Goal: Information Seeking & Learning: Learn about a topic

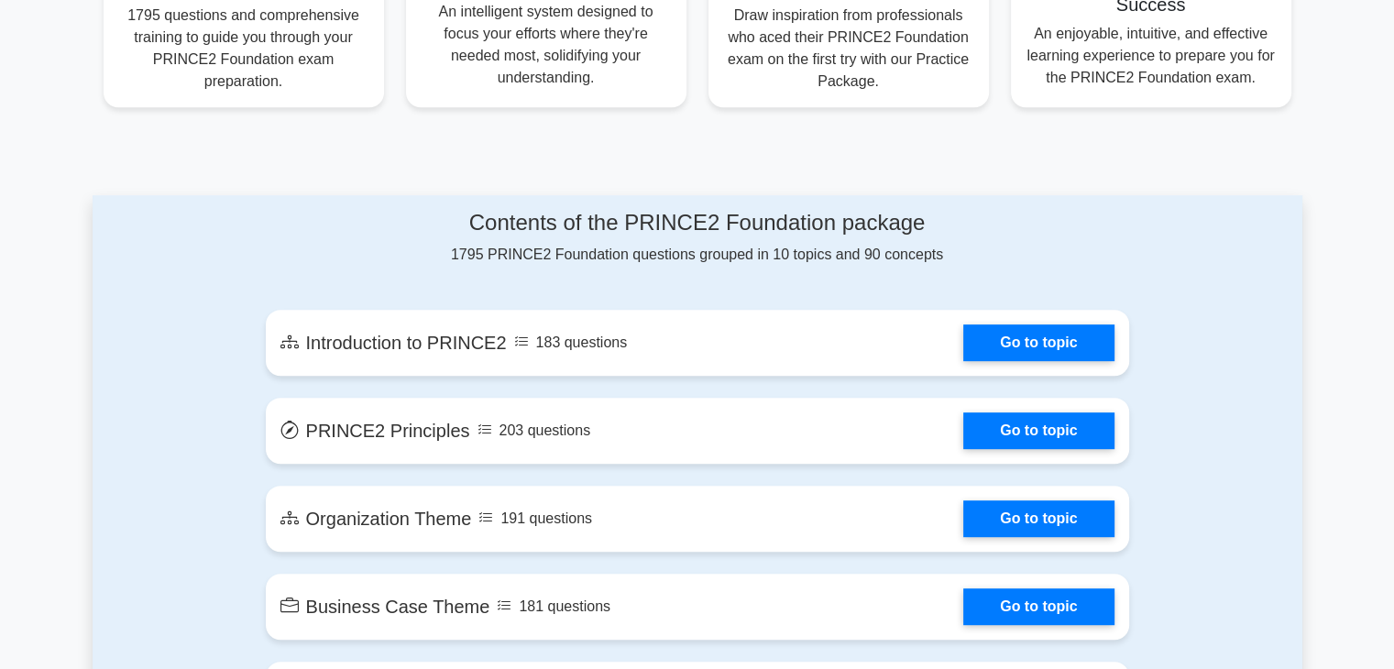
scroll to position [825, 0]
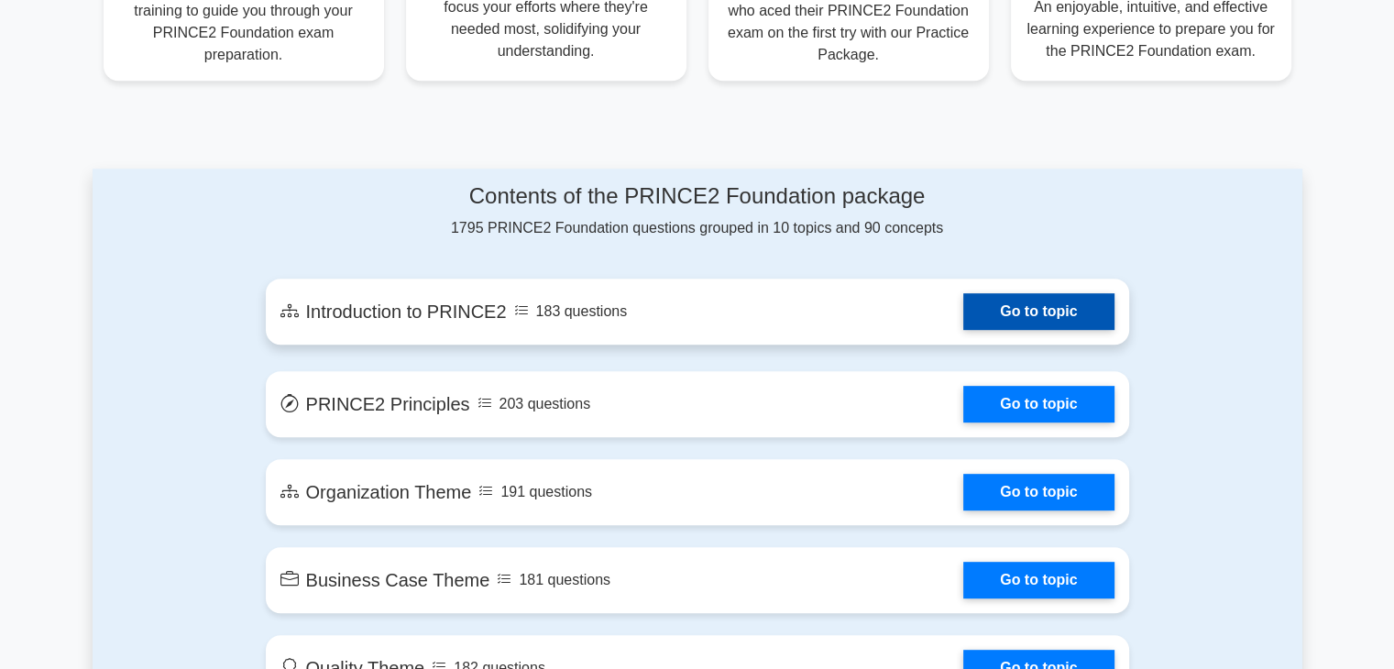
click at [1038, 309] on link "Go to topic" at bounding box center [1038, 311] width 150 height 37
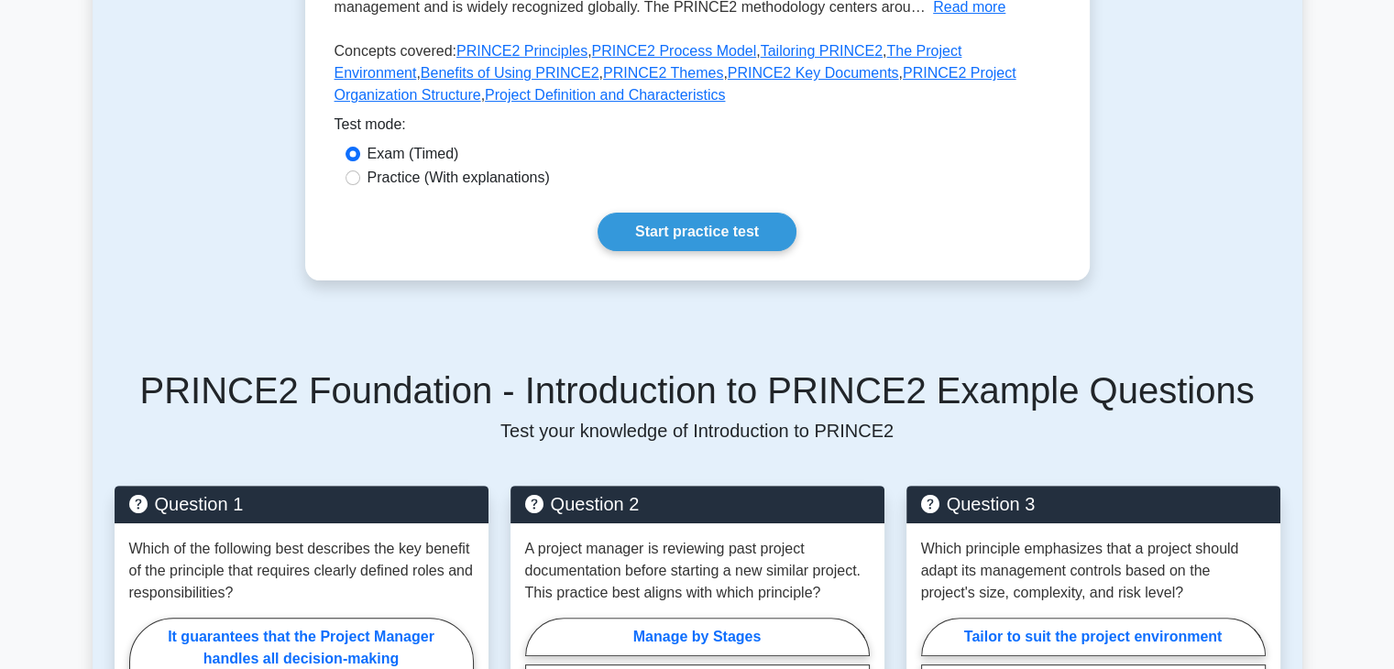
scroll to position [183, 0]
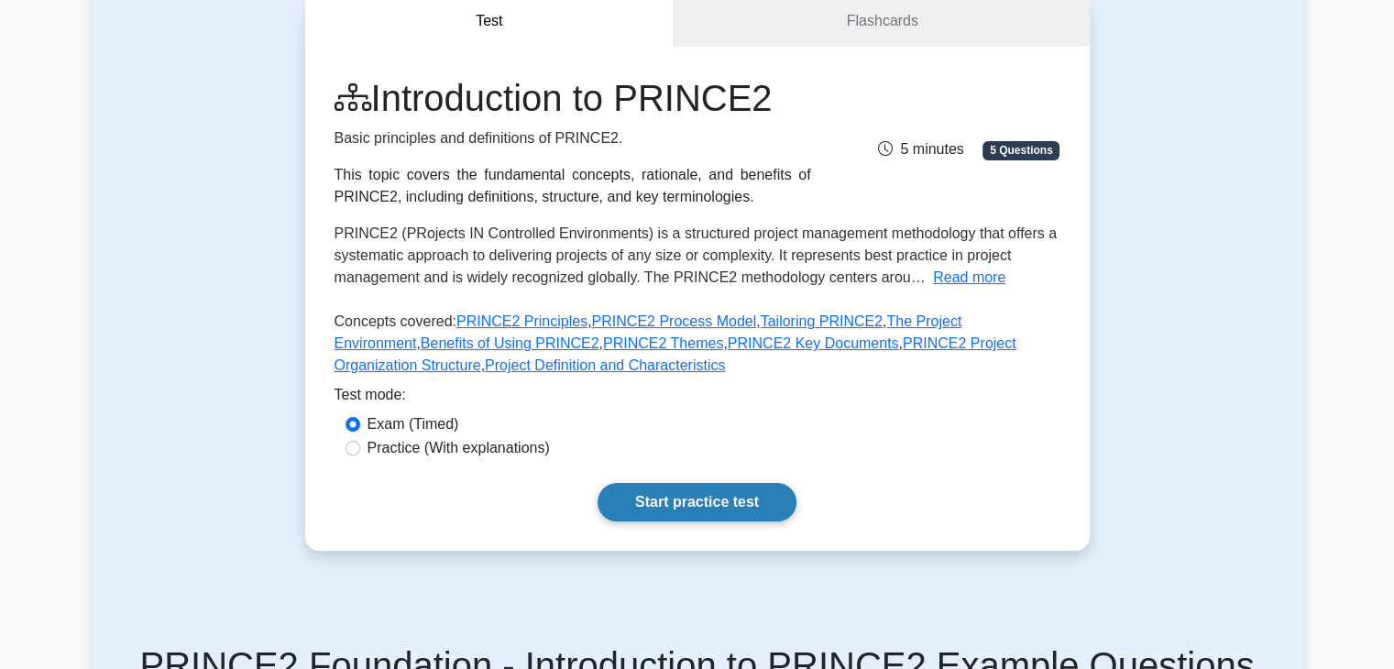
click at [691, 503] on link "Start practice test" at bounding box center [696, 502] width 199 height 38
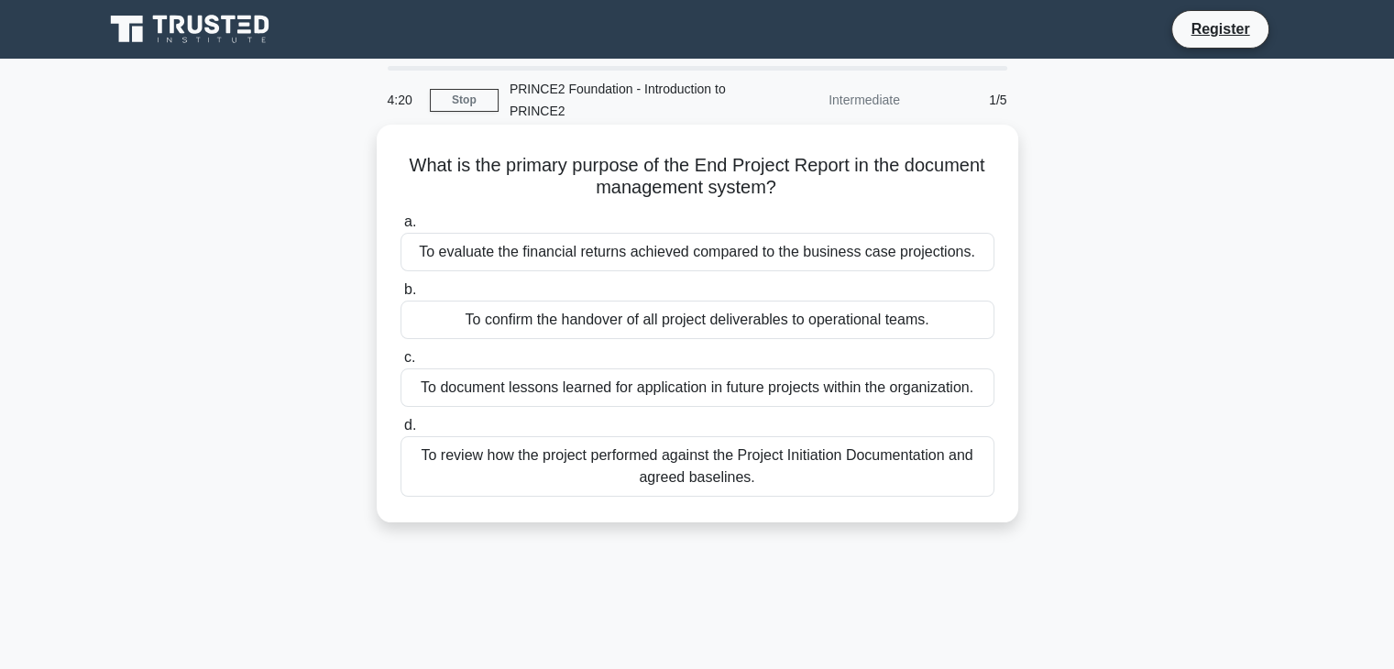
click at [485, 459] on div "To review how the project performed against the Project Initiation Documentatio…" at bounding box center [697, 466] width 594 height 60
click at [400, 432] on input "d. To review how the project performed against the Project Initiation Documenta…" at bounding box center [400, 426] width 0 height 12
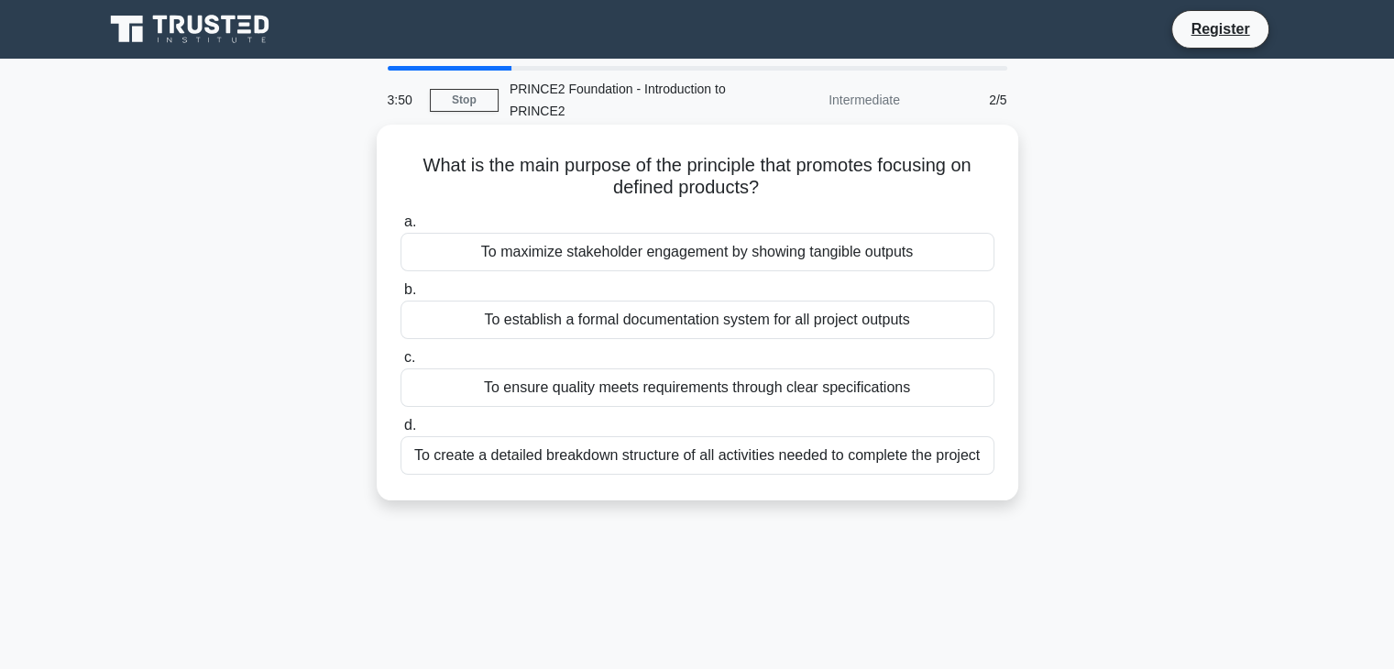
click at [634, 389] on div "To ensure quality meets requirements through clear specifications" at bounding box center [697, 387] width 594 height 38
click at [400, 364] on input "c. To ensure quality meets requirements through clear specifications" at bounding box center [400, 358] width 0 height 12
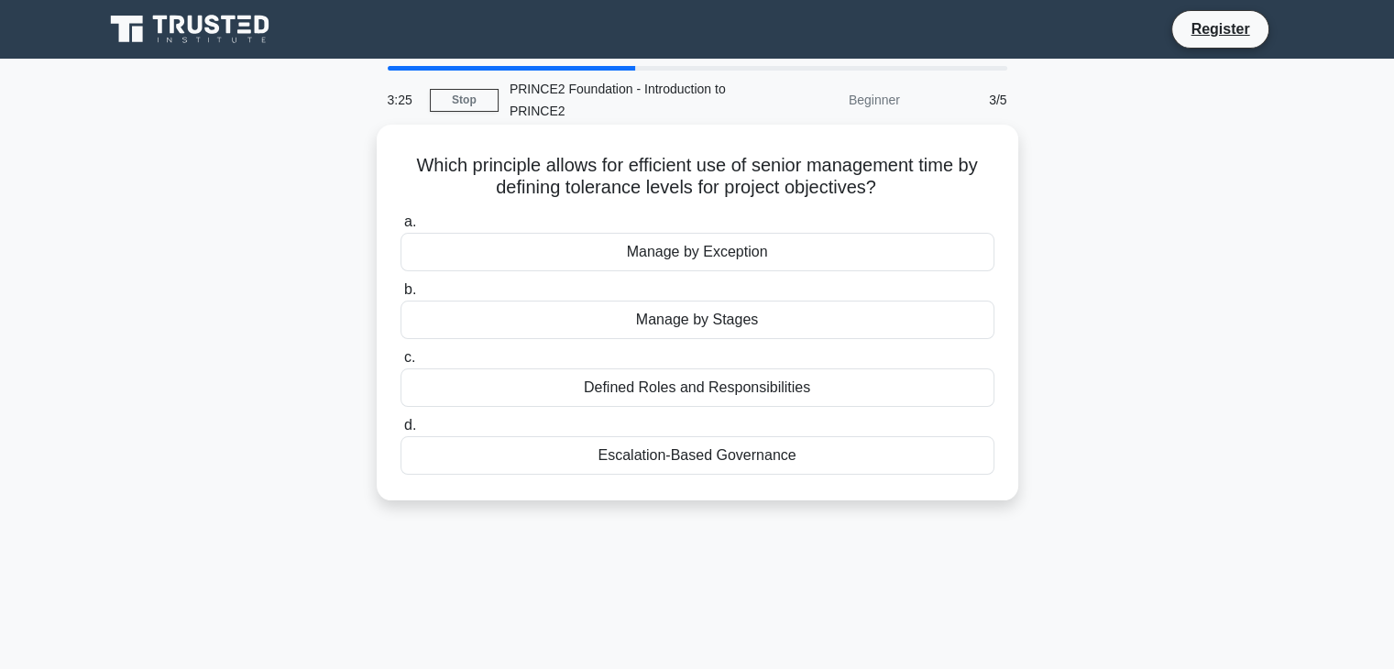
click at [672, 257] on div "Manage by Exception" at bounding box center [697, 252] width 594 height 38
click at [400, 228] on input "a. Manage by Exception" at bounding box center [400, 222] width 0 height 12
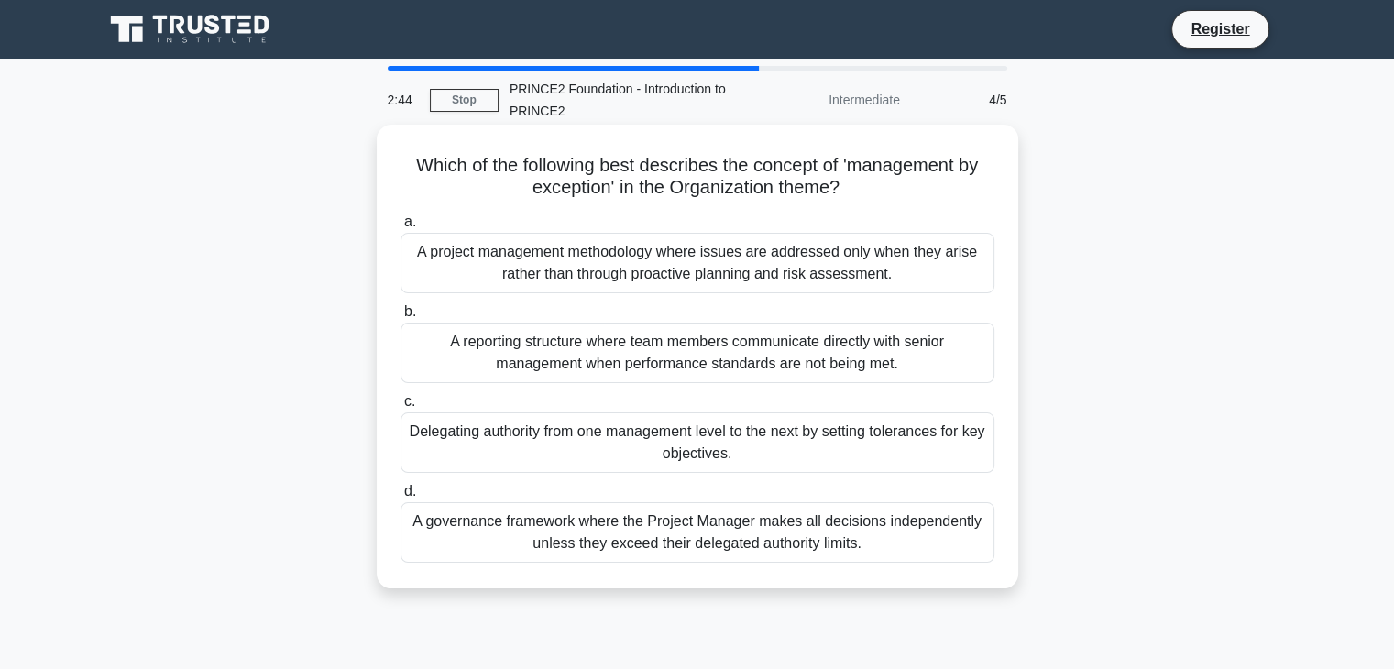
scroll to position [92, 0]
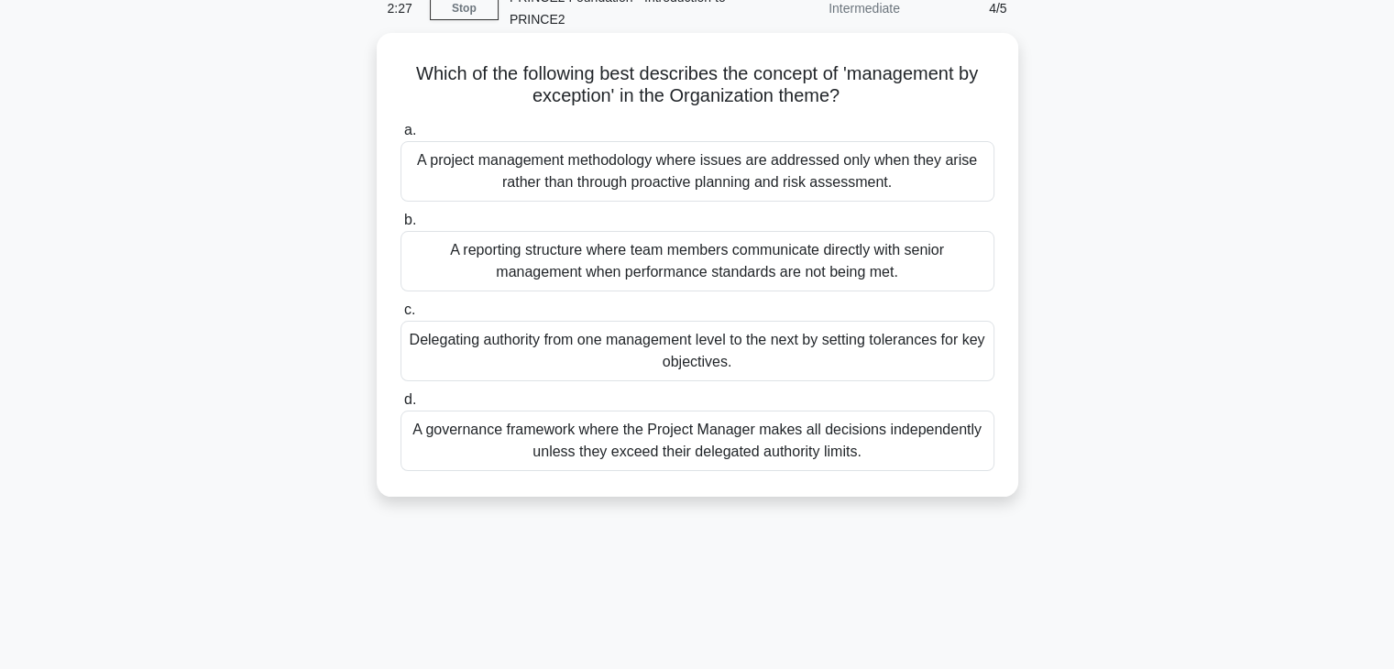
click at [696, 356] on div "Delegating authority from one management level to the next by setting tolerance…" at bounding box center [697, 351] width 594 height 60
click at [400, 316] on input "c. Delegating authority from one management level to the next by setting tolera…" at bounding box center [400, 310] width 0 height 12
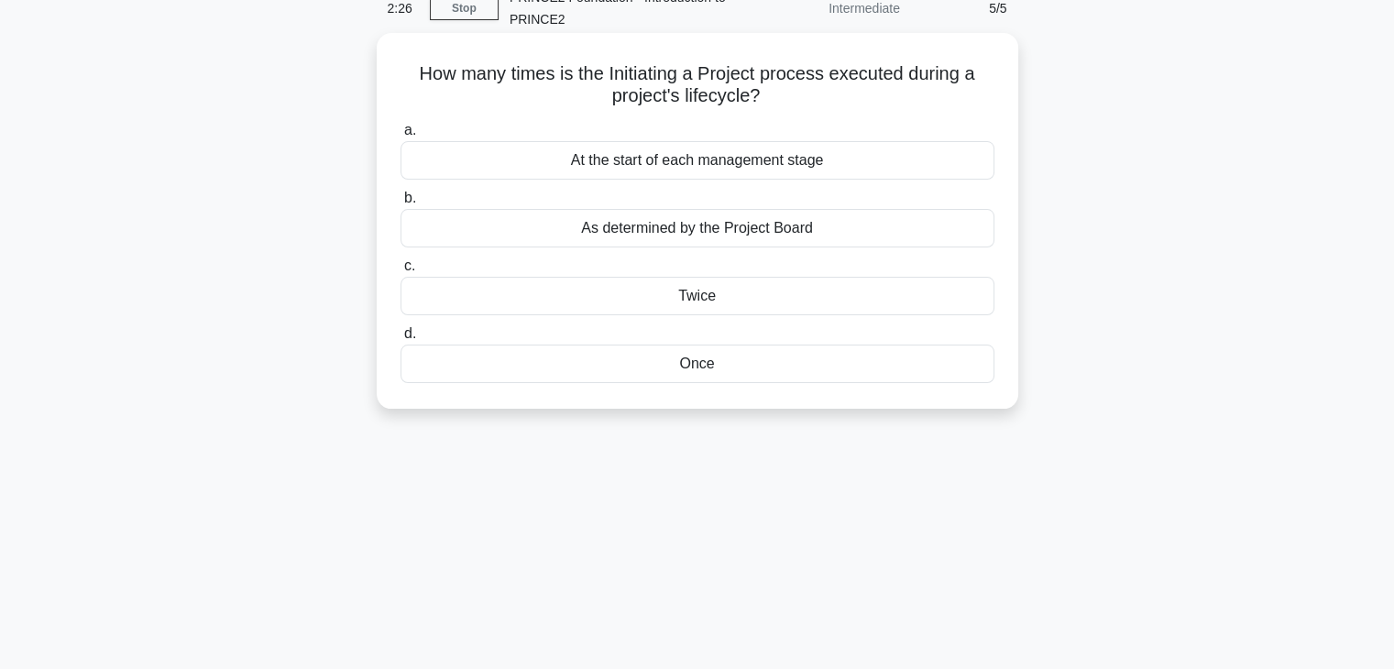
scroll to position [0, 0]
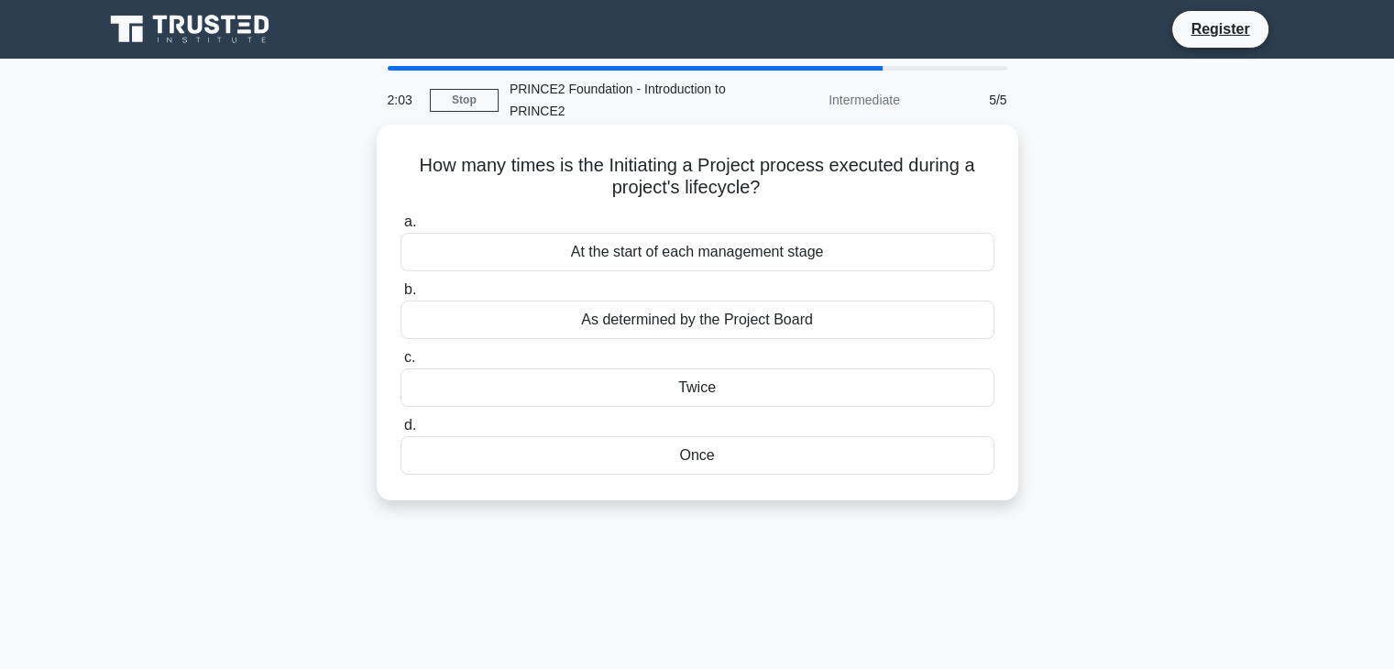
click at [685, 456] on div "Once" at bounding box center [697, 455] width 594 height 38
click at [400, 432] on input "d. Once" at bounding box center [400, 426] width 0 height 12
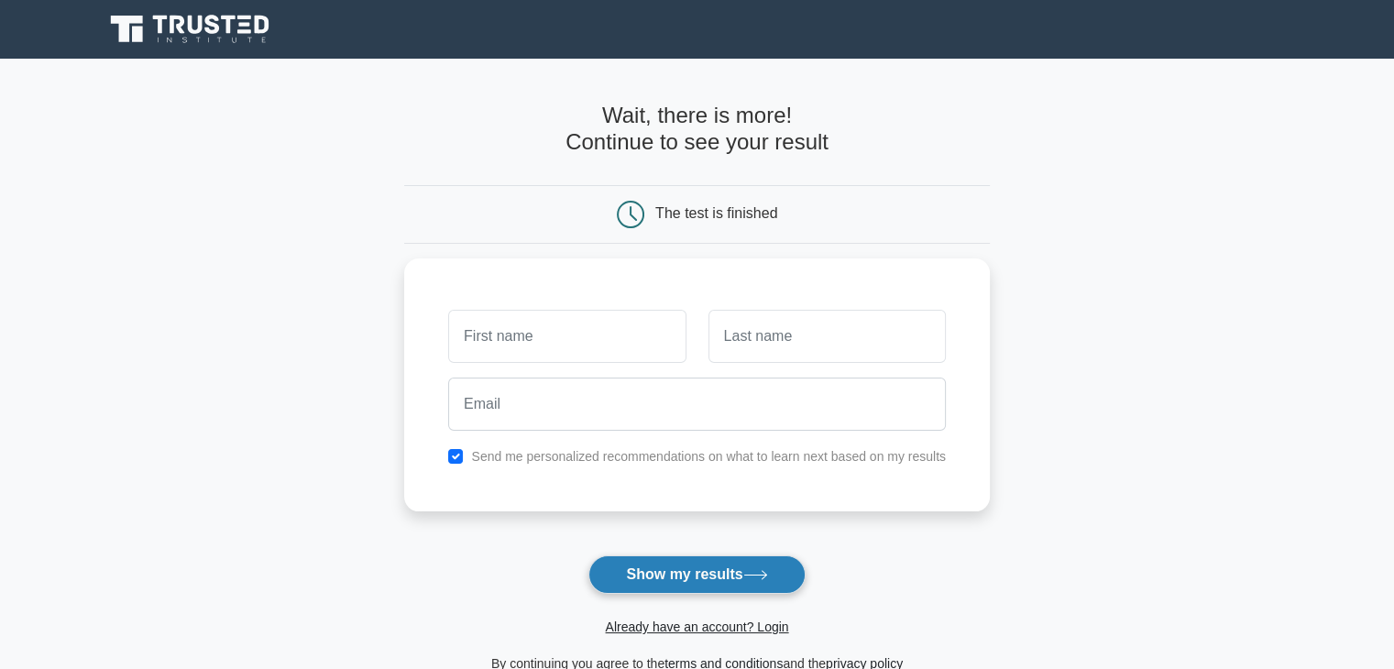
click at [677, 576] on button "Show my results" at bounding box center [696, 574] width 216 height 38
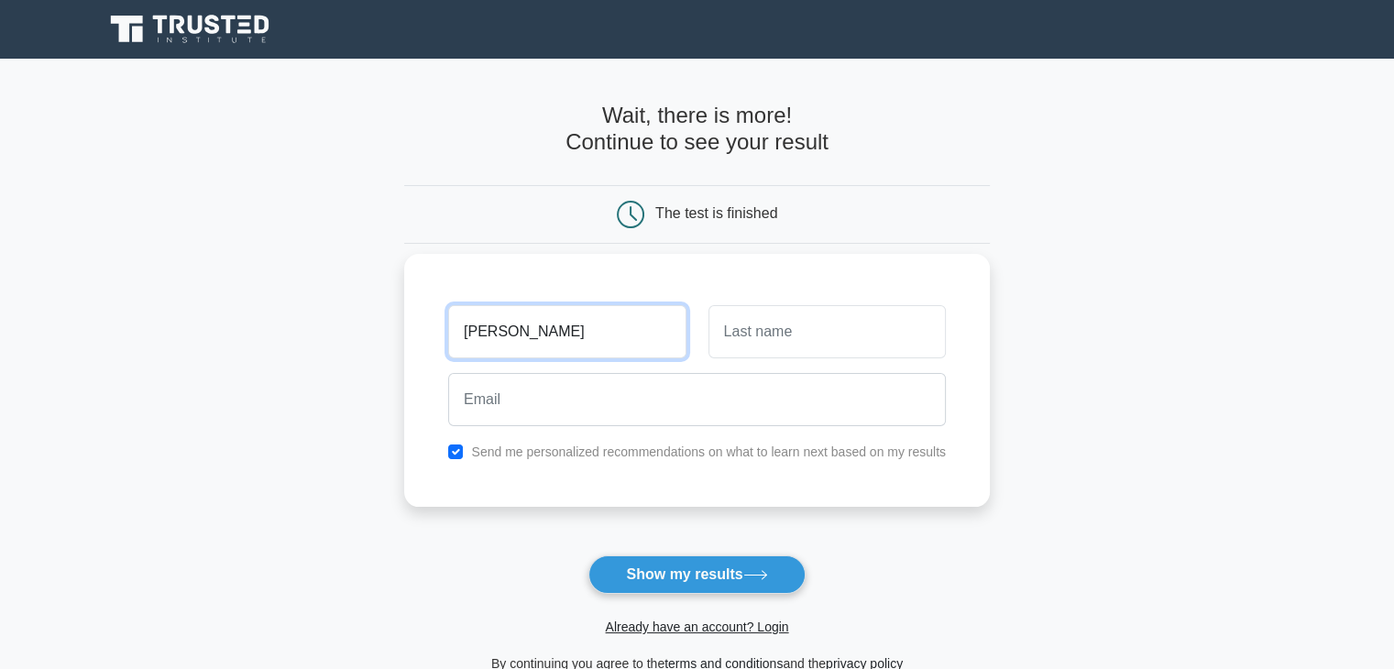
drag, startPoint x: 520, startPoint y: 331, endPoint x: 406, endPoint y: 334, distance: 113.7
click at [406, 334] on div "lillian Send me personalized recommendations on what to learn next based on my …" at bounding box center [697, 380] width 586 height 253
type input "komugisha"
click at [794, 333] on input "text" at bounding box center [826, 331] width 237 height 53
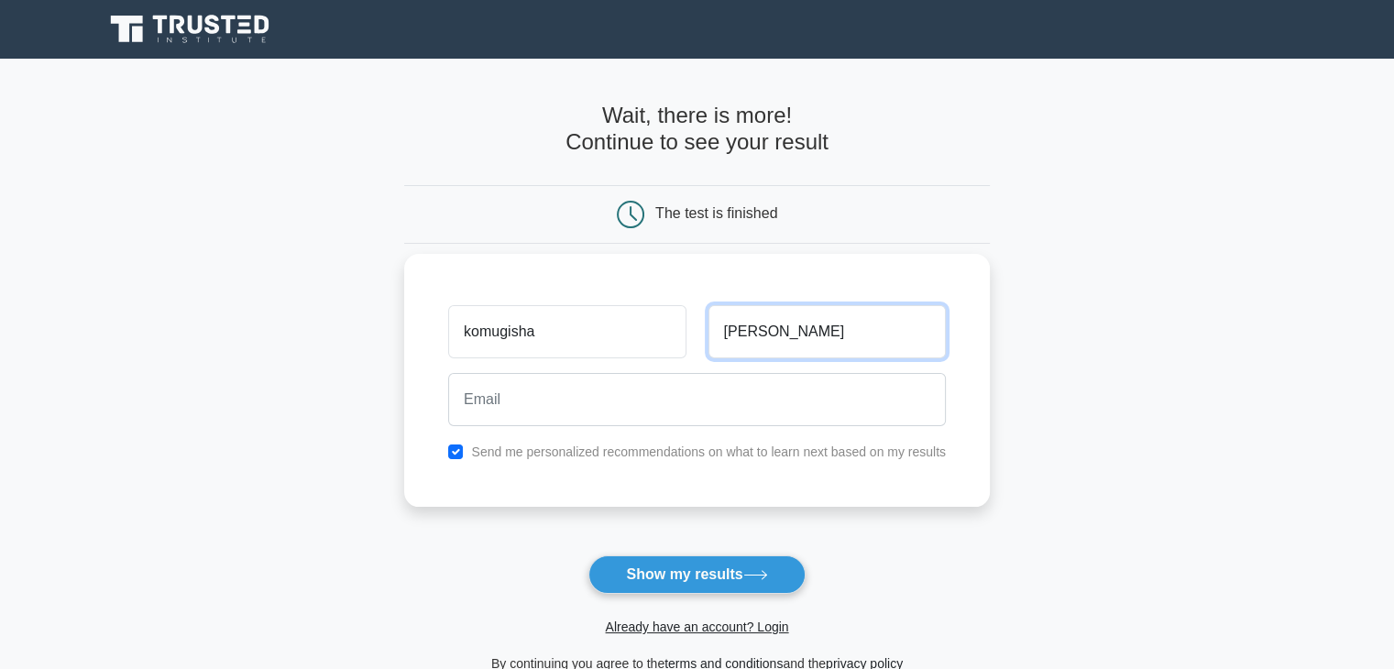
type input "lillian"
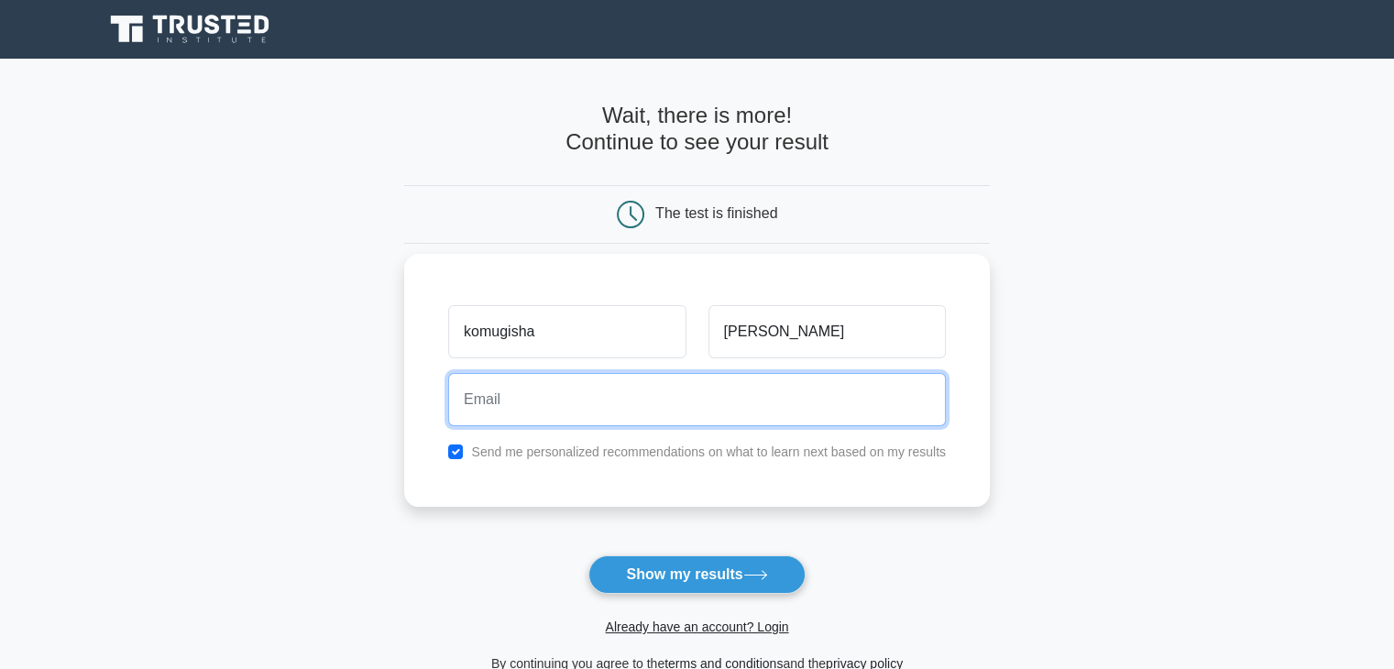
click at [486, 409] on input "email" at bounding box center [697, 399] width 498 height 53
type input "lillkomugisha@gmail.com"
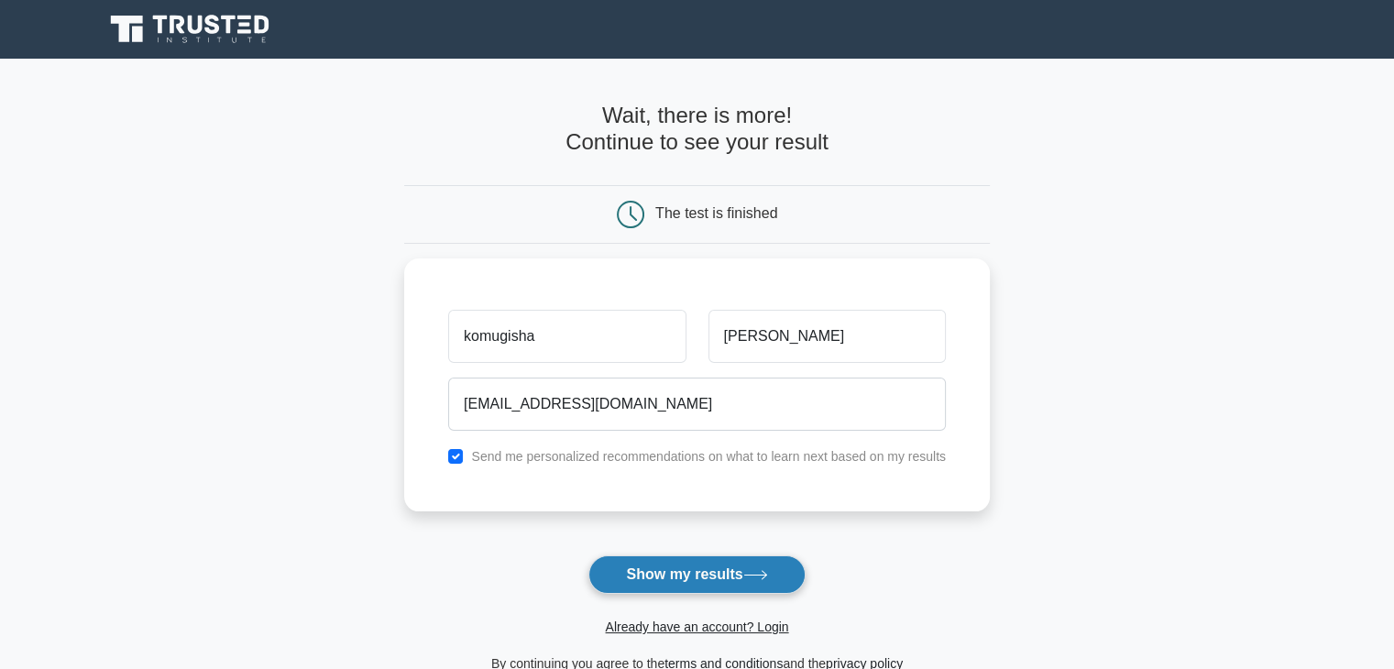
click at [693, 569] on button "Show my results" at bounding box center [696, 574] width 216 height 38
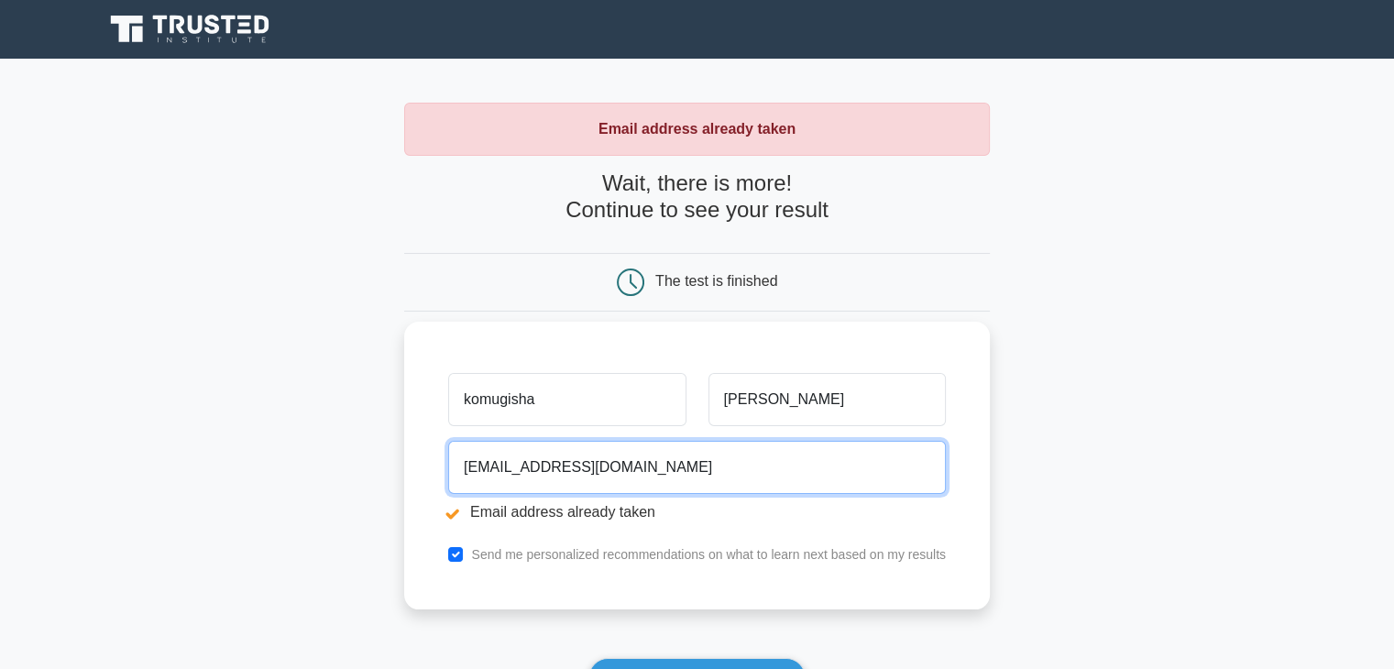
drag, startPoint x: 630, startPoint y: 464, endPoint x: 458, endPoint y: 461, distance: 172.3
click at [458, 461] on input "lillkomugisha@gmail.com" at bounding box center [697, 467] width 498 height 53
click at [504, 472] on input "email" at bounding box center [697, 467] width 498 height 53
type input "2100816602@std.kyu.ac.ug"
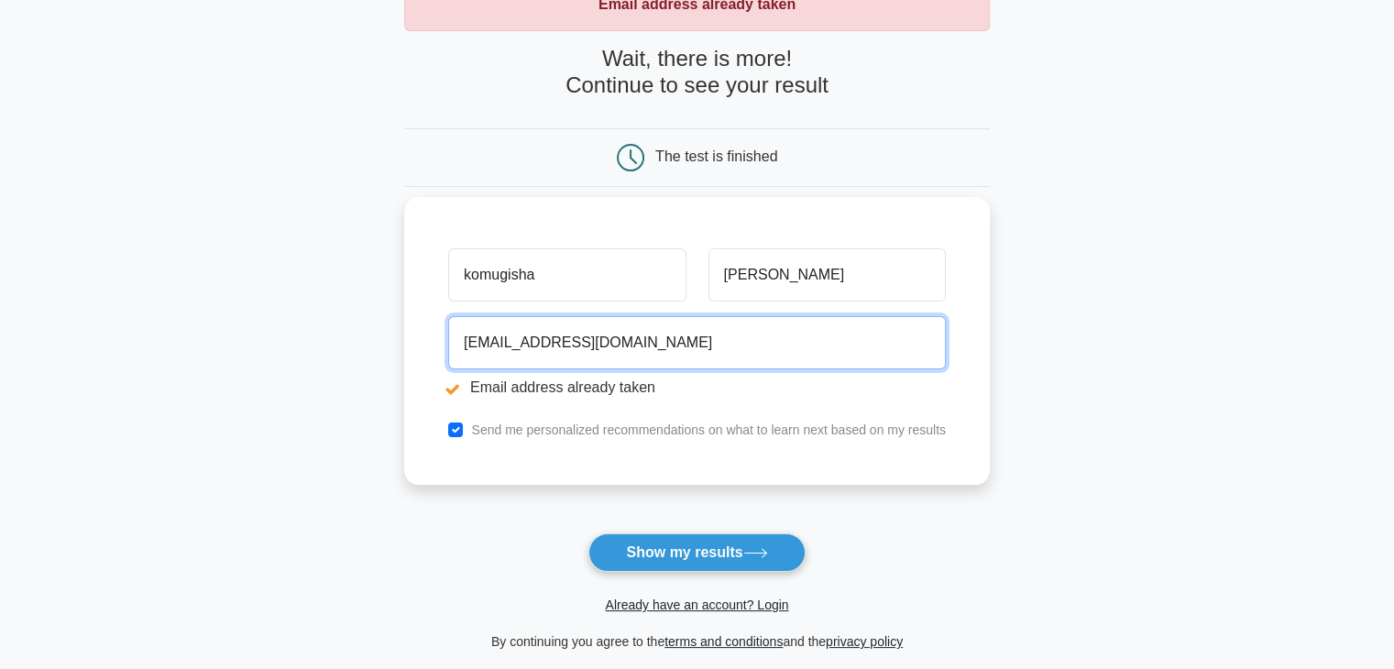
scroll to position [275, 0]
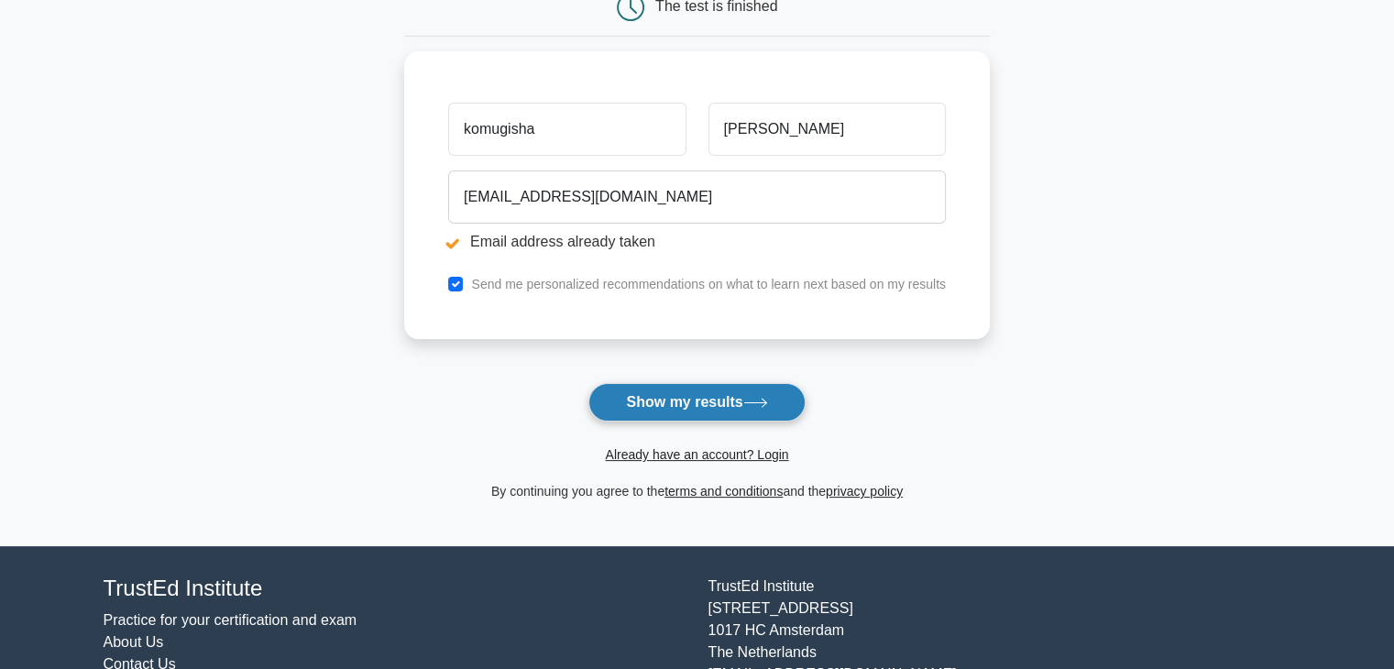
click at [660, 407] on button "Show my results" at bounding box center [696, 402] width 216 height 38
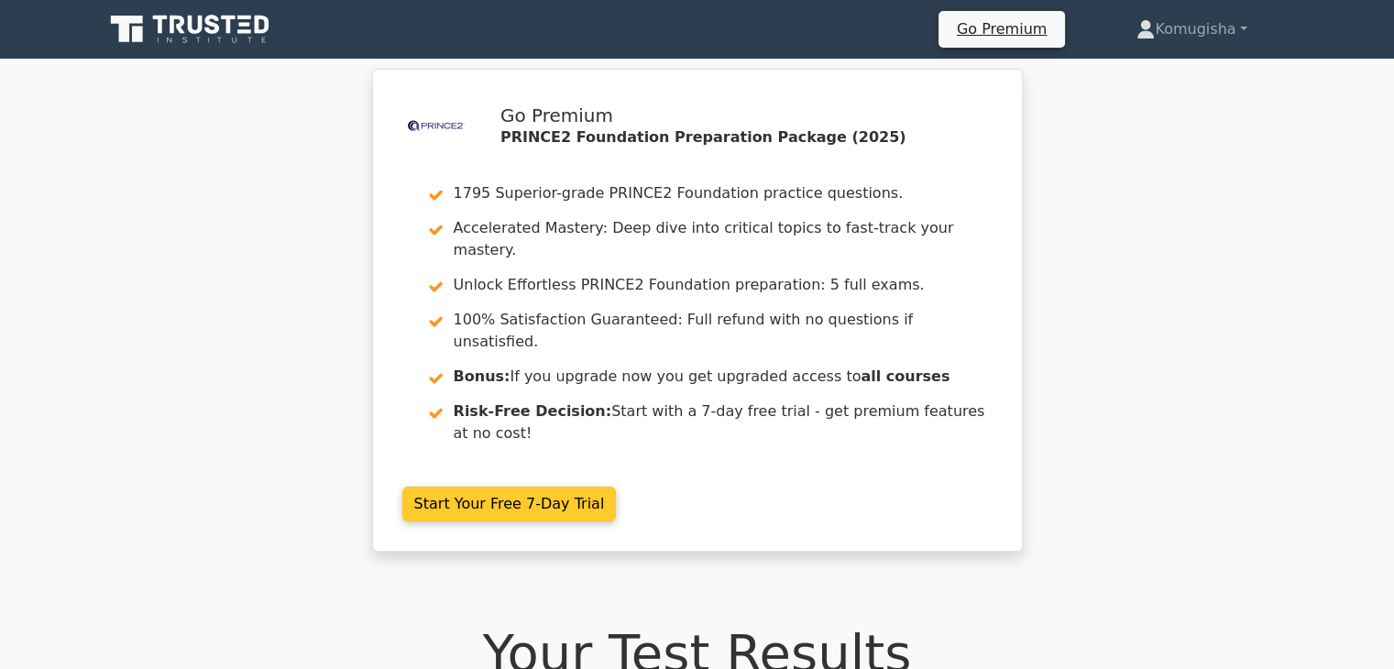
click at [469, 487] on link "Start Your Free 7-Day Trial" at bounding box center [509, 504] width 214 height 35
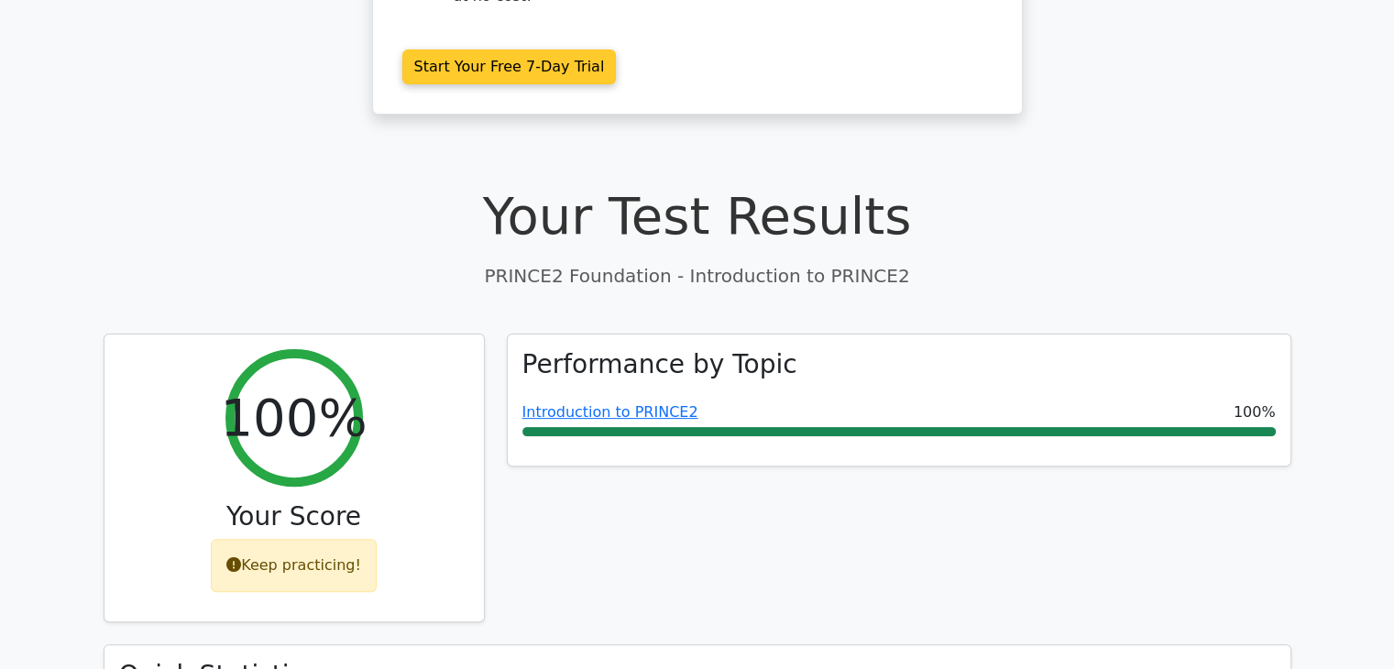
scroll to position [550, 0]
